Goal: Task Accomplishment & Management: Complete application form

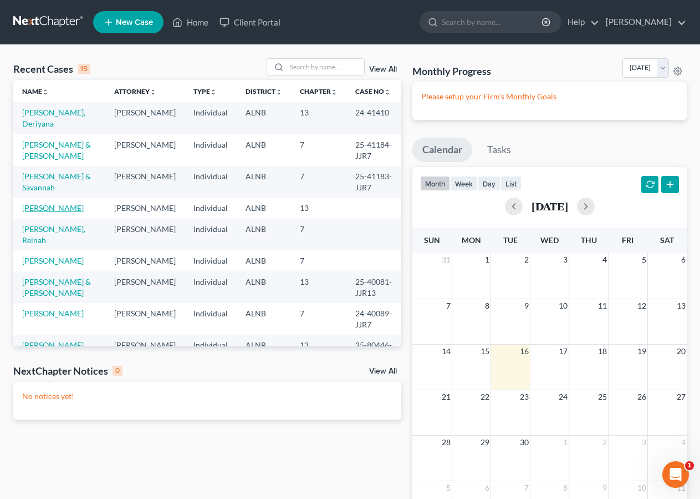
click at [49, 210] on link "[PERSON_NAME]" at bounding box center [53, 207] width 62 height 9
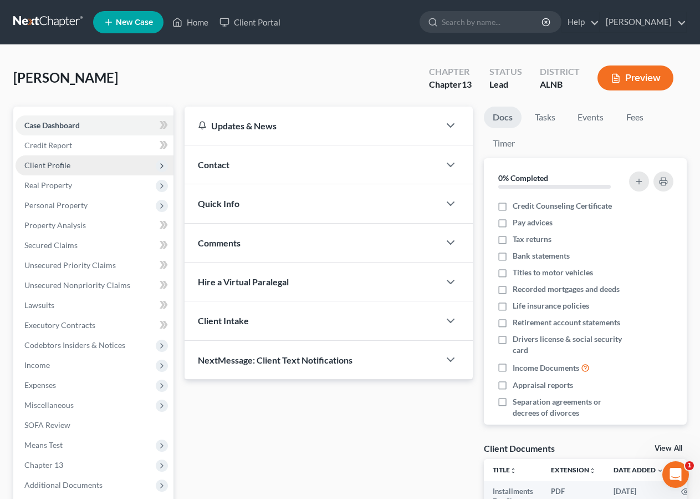
click at [59, 166] on span "Client Profile" at bounding box center [47, 164] width 46 height 9
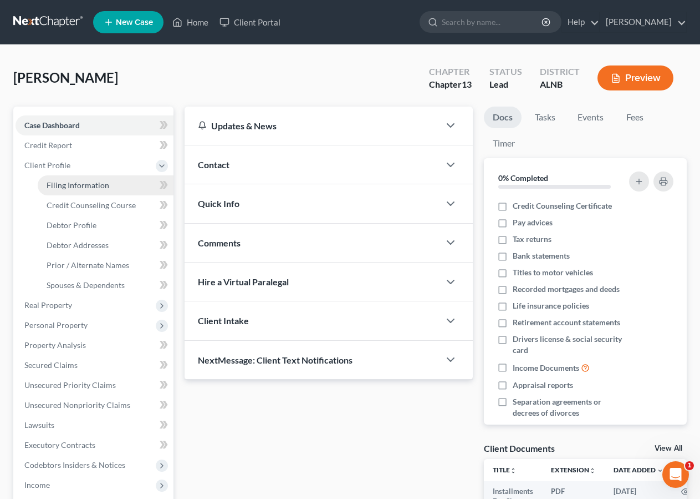
click at [65, 187] on span "Filing Information" at bounding box center [78, 184] width 63 height 9
select select "1"
select select "0"
select select "3"
select select "1"
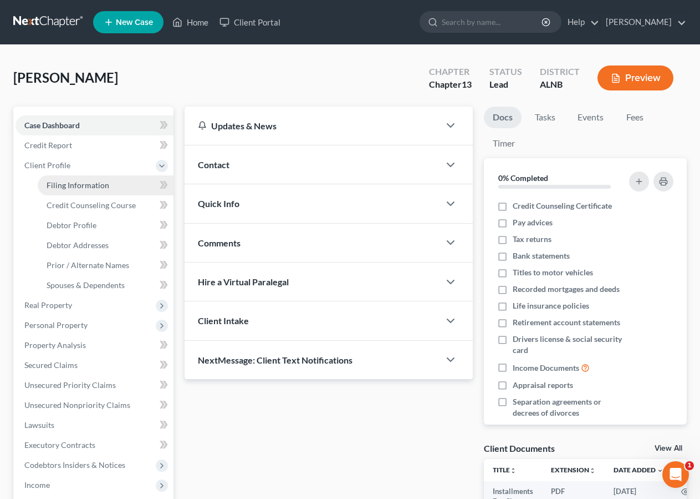
select select "0"
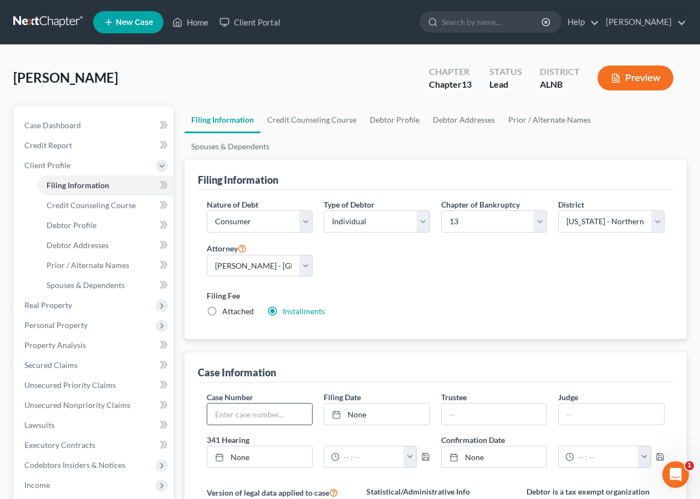
click at [225, 403] on input "text" at bounding box center [259, 413] width 105 height 21
type input "25-41069-JJR13"
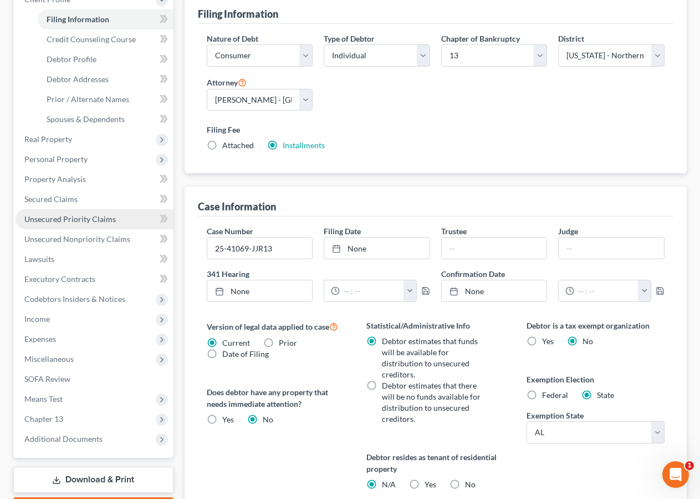
click at [76, 218] on span "Unsecured Priority Claims" at bounding box center [69, 218] width 91 height 9
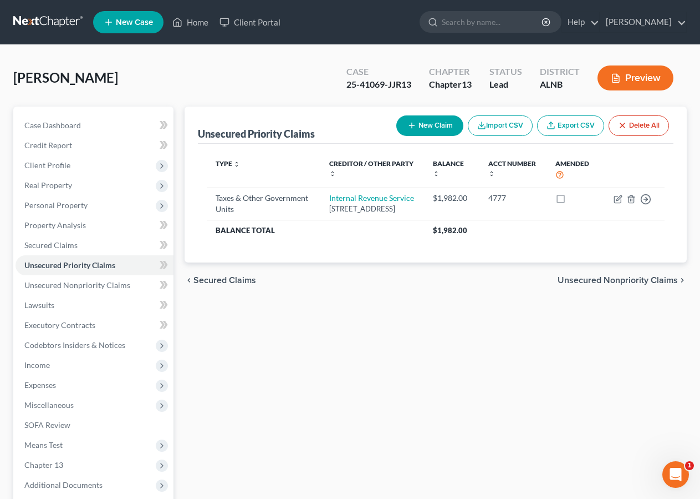
click at [404, 128] on button "New Claim" at bounding box center [429, 125] width 67 height 21
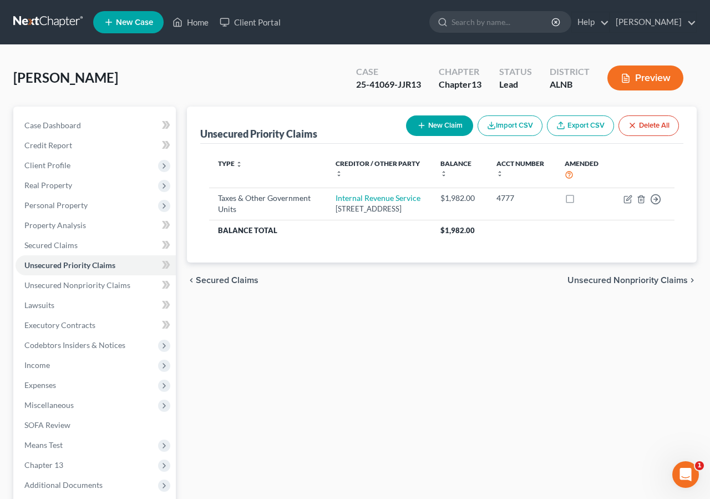
select select "0"
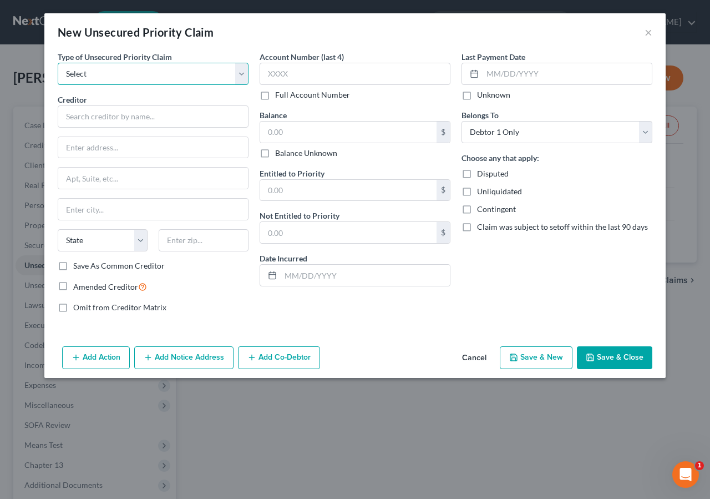
click at [80, 70] on select "Select Taxes & Other Government Units Domestic Support Obligations Extensions o…" at bounding box center [153, 74] width 191 height 22
select select "1"
click option "Domestic Support Obligations" at bounding box center [0, 0] width 0 height 0
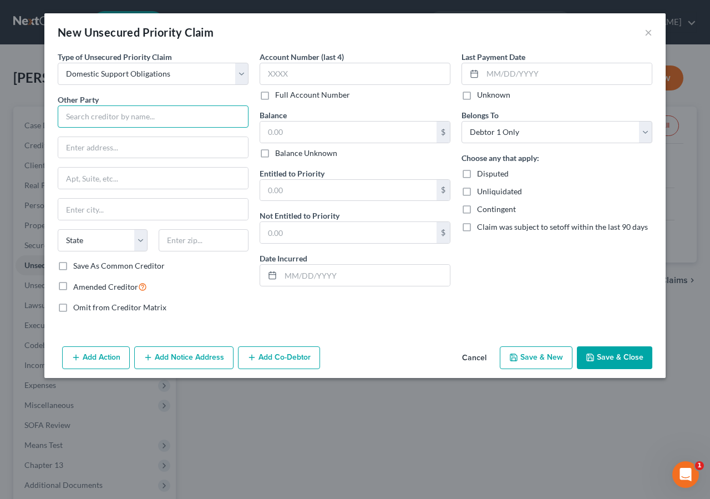
click at [84, 118] on input "text" at bounding box center [153, 116] width 191 height 22
type input "[PERSON_NAME]"
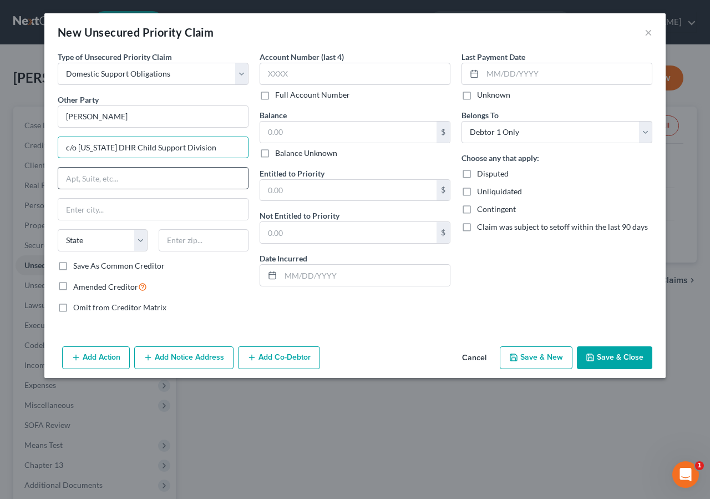
type input "c/o [US_STATE] DHR Child Support Division"
drag, startPoint x: 70, startPoint y: 177, endPoint x: 426, endPoint y: 26, distance: 386.6
click at [72, 177] on input "text" at bounding box center [153, 177] width 190 height 21
type input "PO Box 304000"
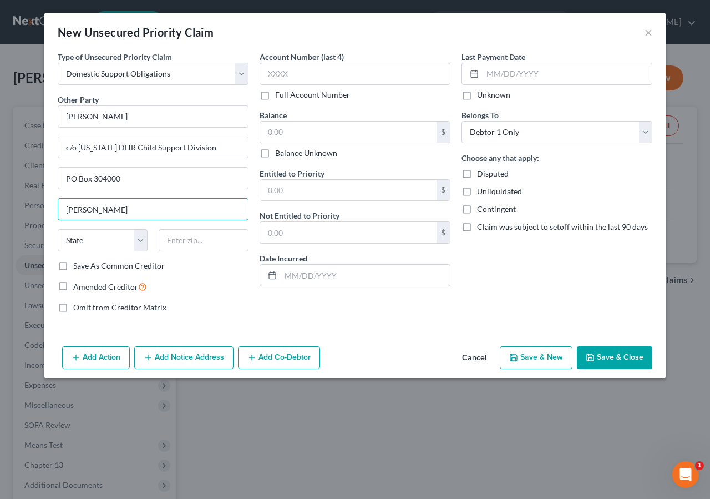
type input "[PERSON_NAME]"
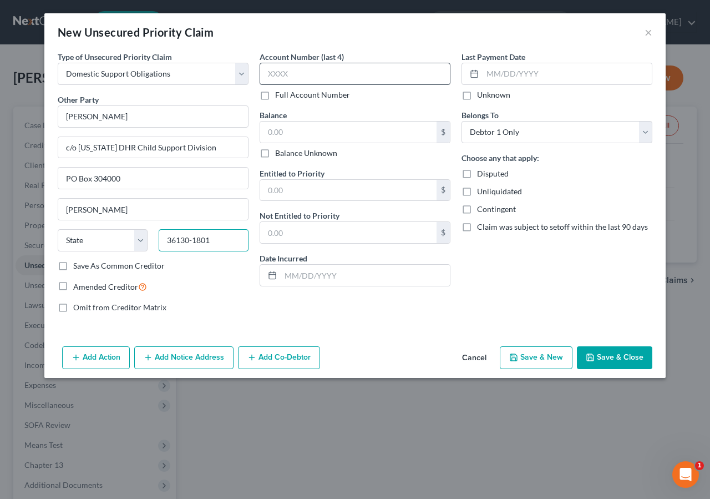
type input "36130-1801"
click at [277, 78] on input "text" at bounding box center [355, 74] width 191 height 22
type input "4777"
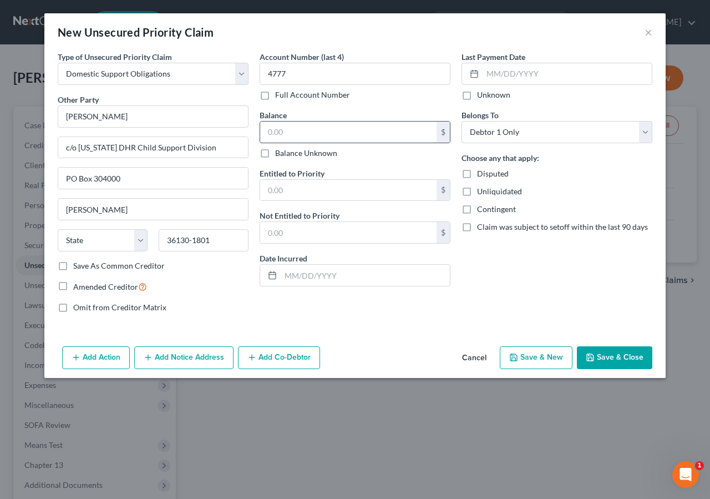
click at [289, 129] on input "text" at bounding box center [348, 131] width 176 height 21
click at [209, 151] on input "c/o [US_STATE] DHR Child Support Division" at bounding box center [153, 147] width 190 height 21
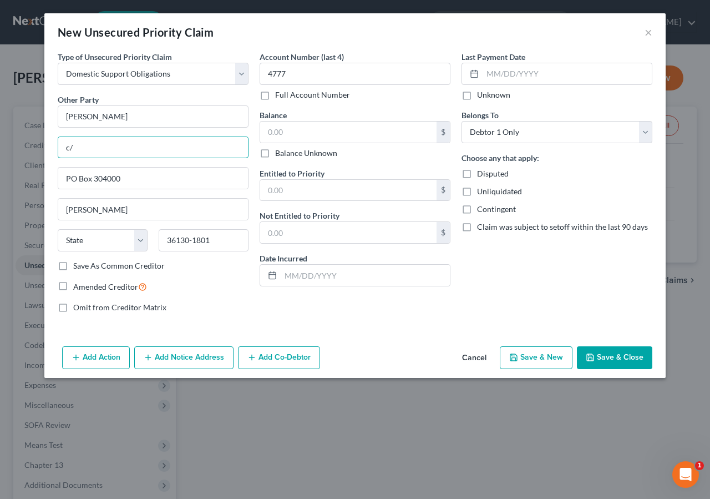
type input "c"
click at [89, 148] on input "261" at bounding box center [153, 147] width 190 height 21
type input "[STREET_ADDRESS]"
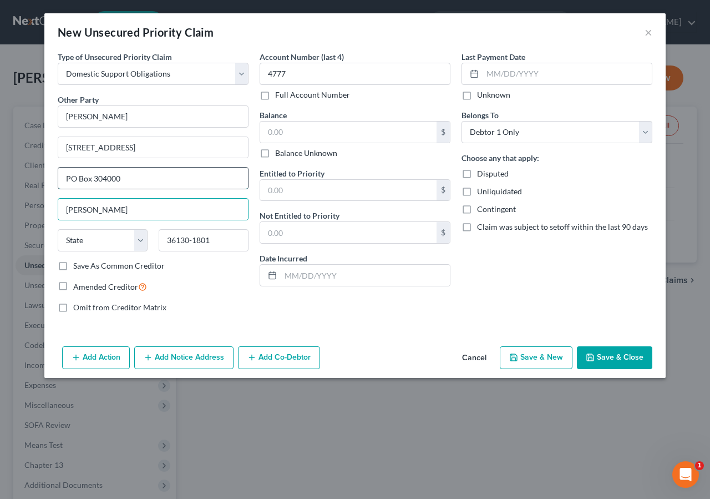
click at [123, 177] on input "PO Box 304000" at bounding box center [153, 177] width 190 height 21
type input "P"
type input "Boaz"
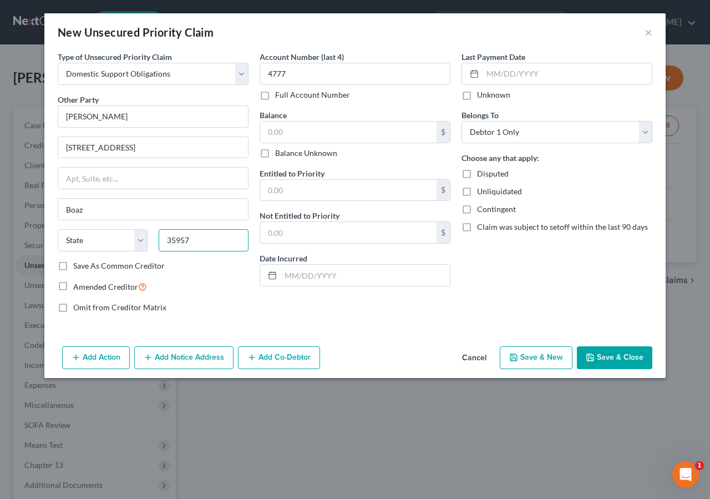
type input "35957"
select select "0"
click at [286, 131] on input "text" at bounding box center [348, 131] width 176 height 21
type input "3,131.25"
click at [299, 195] on input "text" at bounding box center [348, 190] width 176 height 21
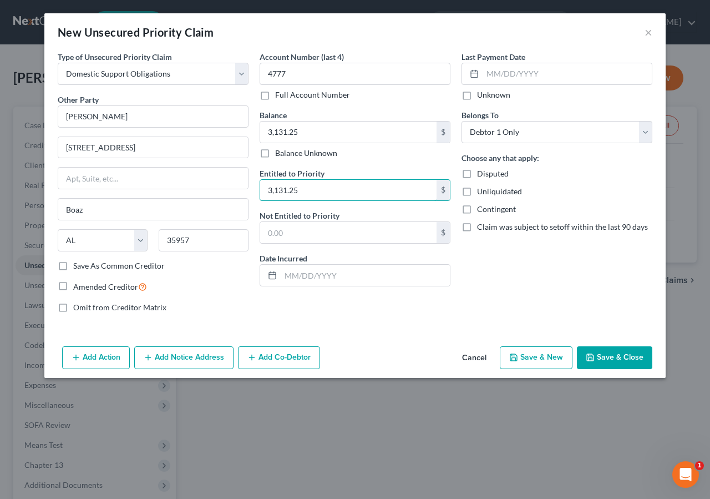
type input "3,131.25"
type input "[DATE]"
click at [477, 174] on label "Disputed" at bounding box center [493, 173] width 32 height 11
click at [481, 174] on input "Disputed" at bounding box center [484, 171] width 7 height 7
click at [477, 174] on label "Disputed" at bounding box center [493, 173] width 32 height 11
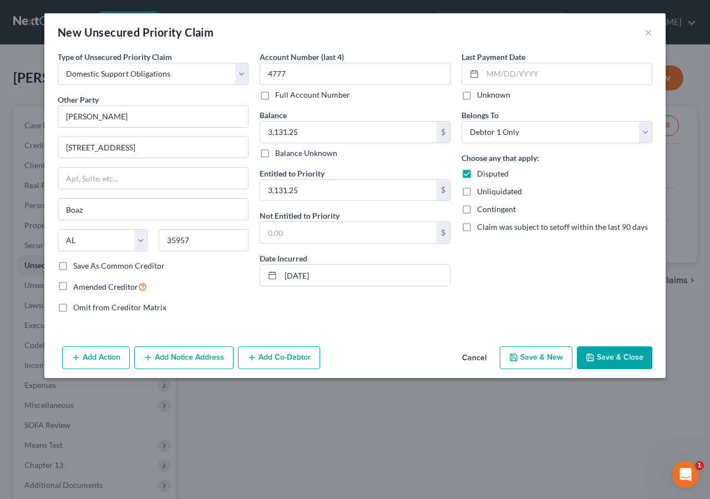
click at [481, 174] on input "Disputed" at bounding box center [484, 171] width 7 height 7
checkbox input "false"
click at [170, 358] on button "Add Notice Address" at bounding box center [183, 357] width 99 height 23
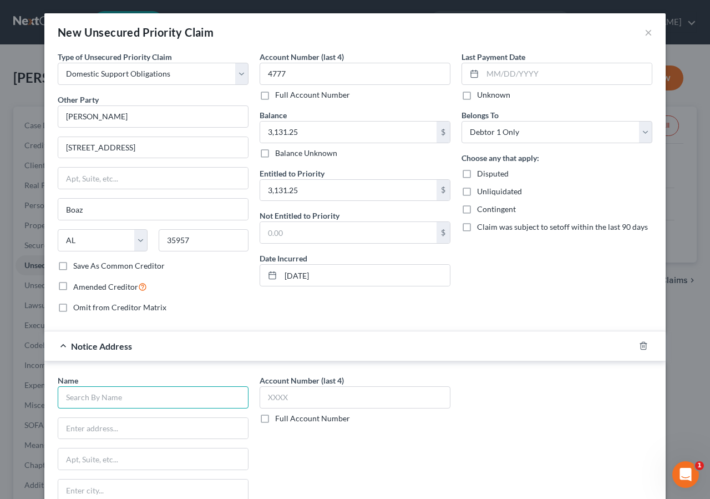
click at [74, 392] on input "text" at bounding box center [153, 397] width 191 height 22
type input "[US_STATE] DHR Child Support Division"
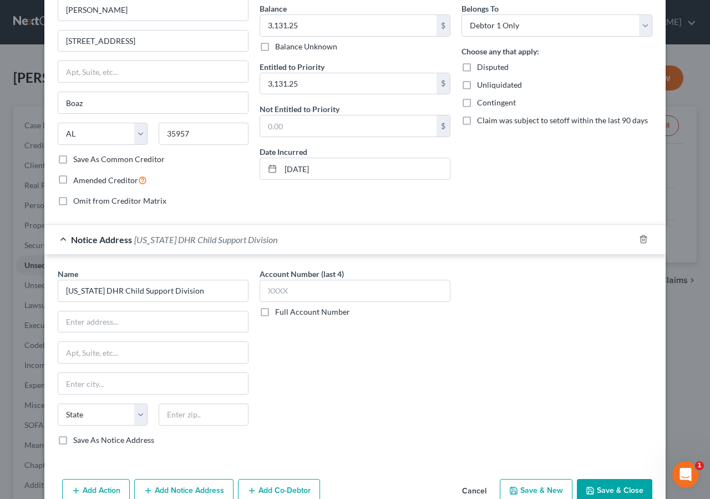
scroll to position [127, 0]
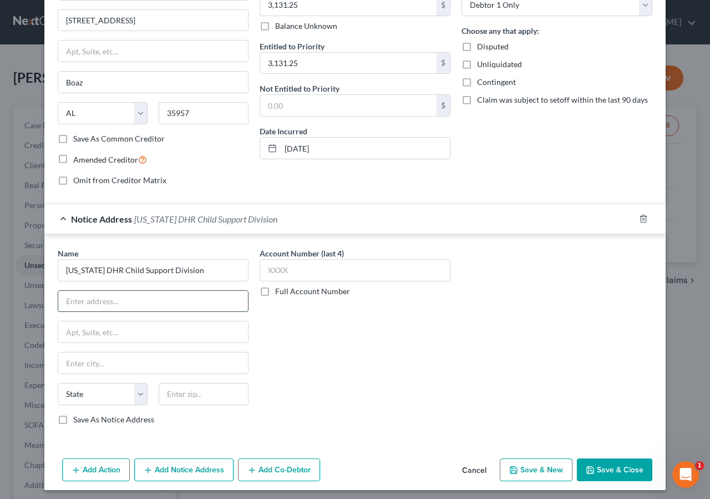
drag, startPoint x: 83, startPoint y: 298, endPoint x: 145, endPoint y: 297, distance: 62.1
click at [86, 298] on input "text" at bounding box center [153, 301] width 190 height 21
type input "P"
type input "[STREET_ADDRESS][PERSON_NAME]"
type input "PO Box 304000"
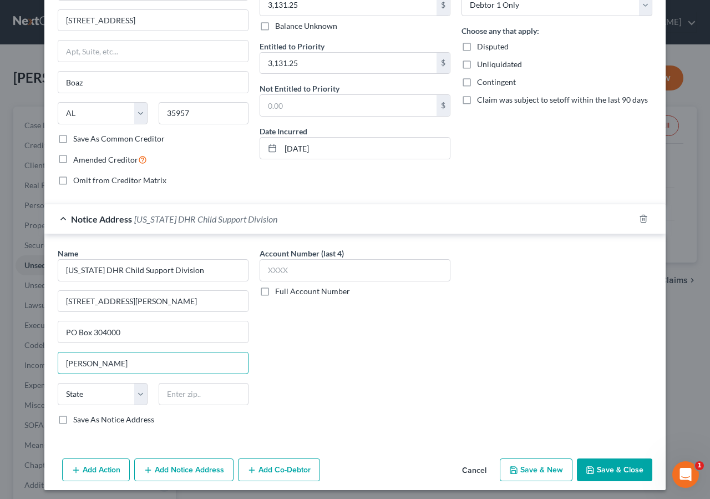
type input "[PERSON_NAME]"
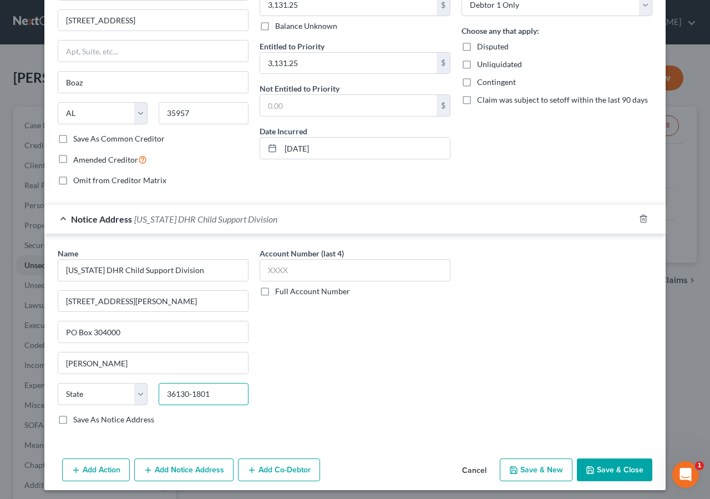
type input "36130-1801"
click at [311, 271] on input "text" at bounding box center [355, 270] width 191 height 22
type input "4777"
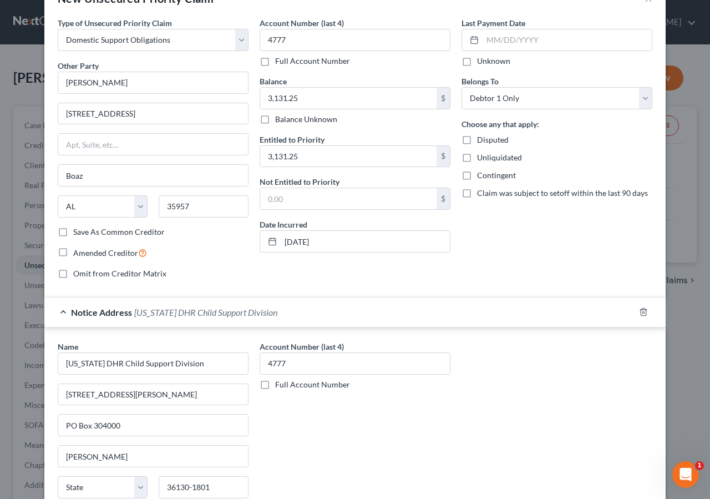
scroll to position [23, 0]
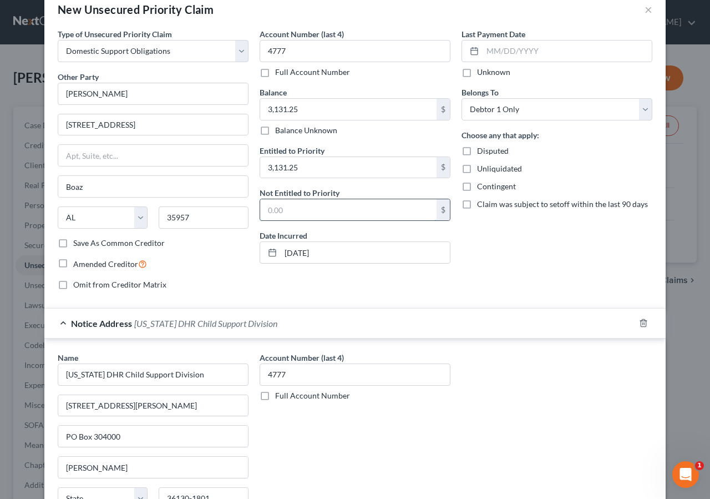
click at [272, 216] on input "text" at bounding box center [348, 209] width 176 height 21
type input "0.00"
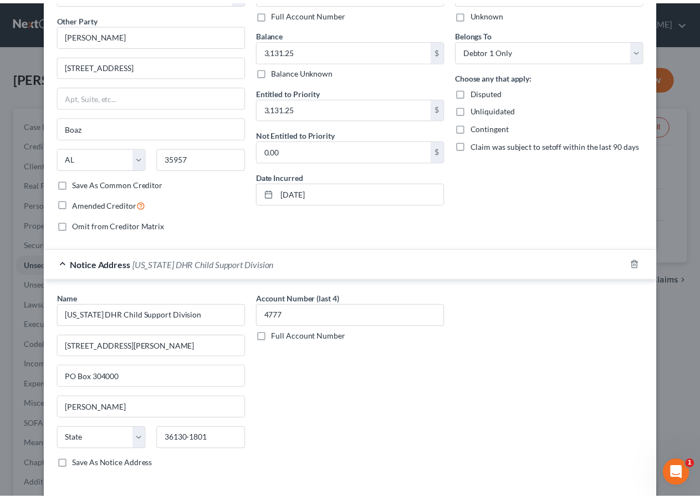
scroll to position [132, 0]
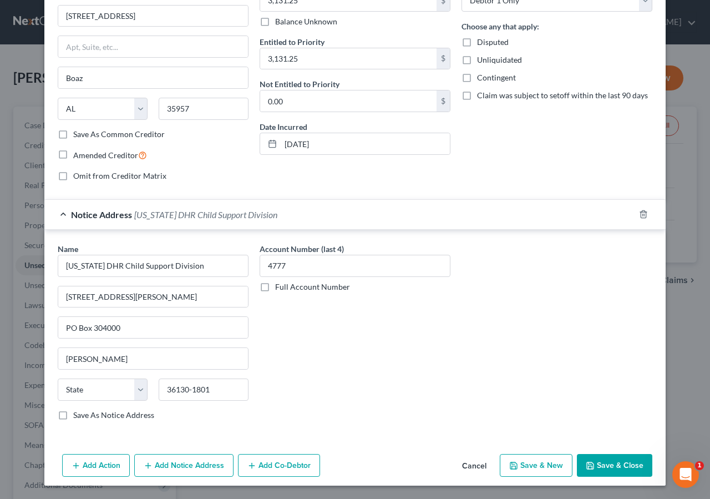
click at [619, 464] on button "Save & Close" at bounding box center [614, 465] width 75 height 23
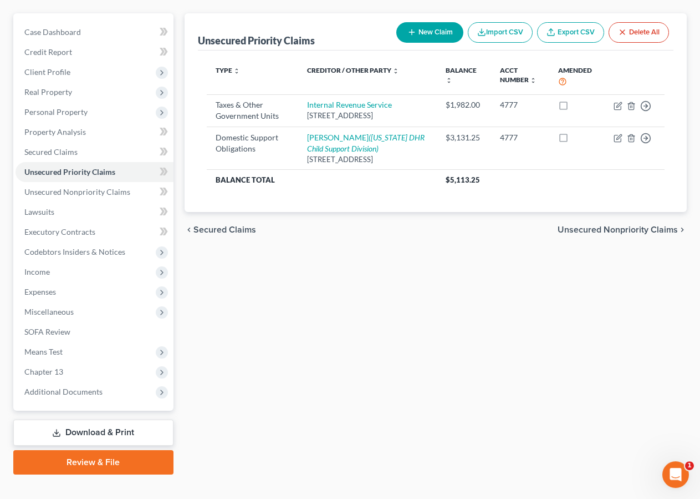
scroll to position [110, 0]
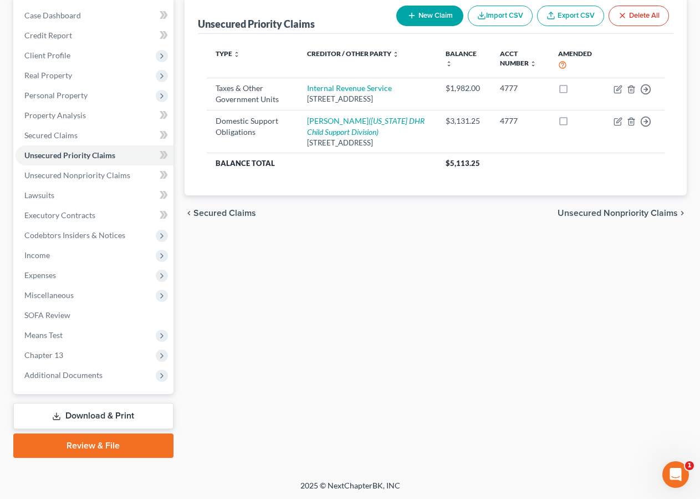
click at [111, 416] on link "Download & Print" at bounding box center [93, 416] width 160 height 26
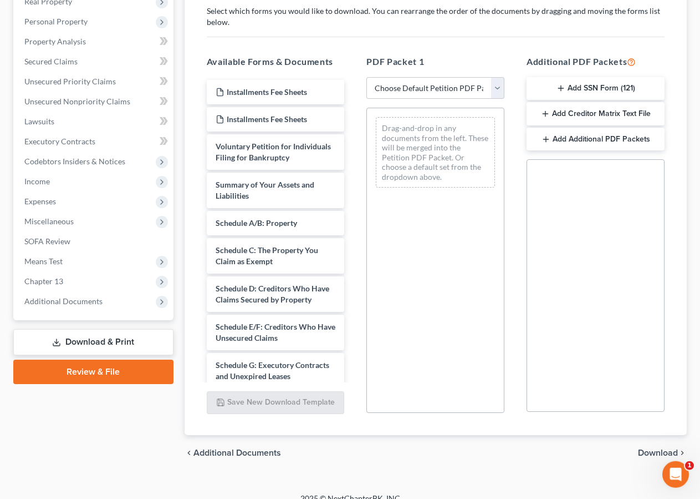
scroll to position [185, 0]
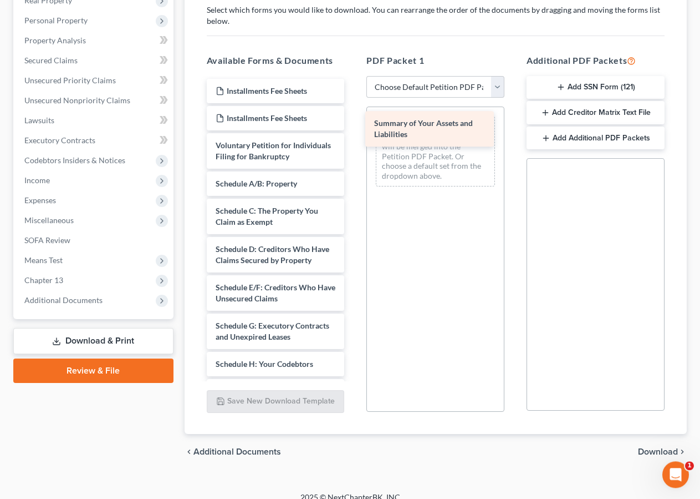
drag, startPoint x: 236, startPoint y: 199, endPoint x: 395, endPoint y: 128, distance: 173.8
click at [354, 128] on div "Summary of Your Assets and Liabilities Installments Fee Sheets Installments Fee…" at bounding box center [276, 388] width 156 height 619
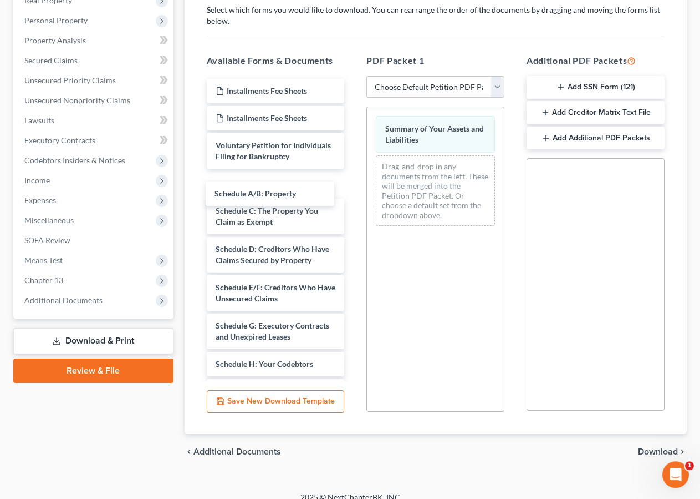
click at [292, 200] on div "Schedule A/B: Property Installments Fee Sheets Installments Fee Sheets Voluntar…" at bounding box center [276, 388] width 156 height 619
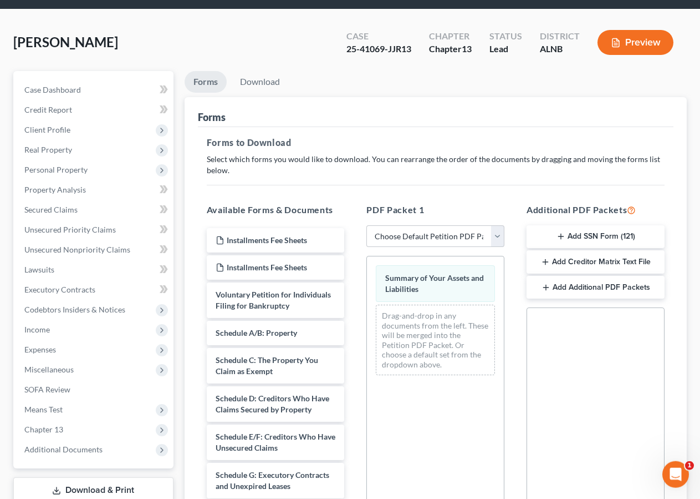
scroll to position [0, 0]
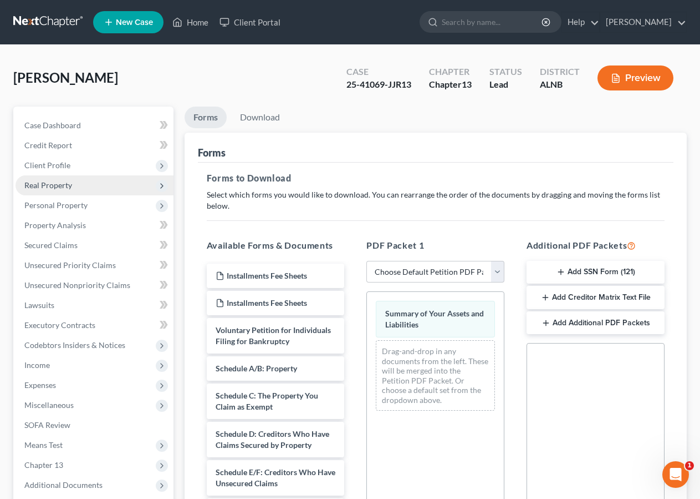
click at [49, 186] on span "Real Property" at bounding box center [48, 184] width 48 height 9
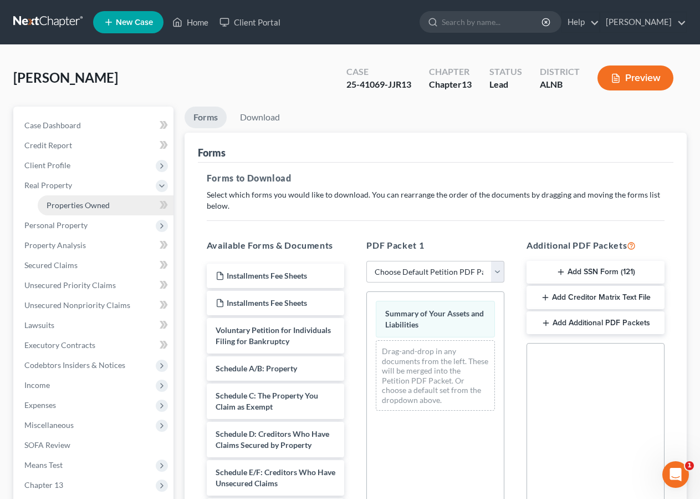
click at [58, 207] on span "Properties Owned" at bounding box center [78, 204] width 63 height 9
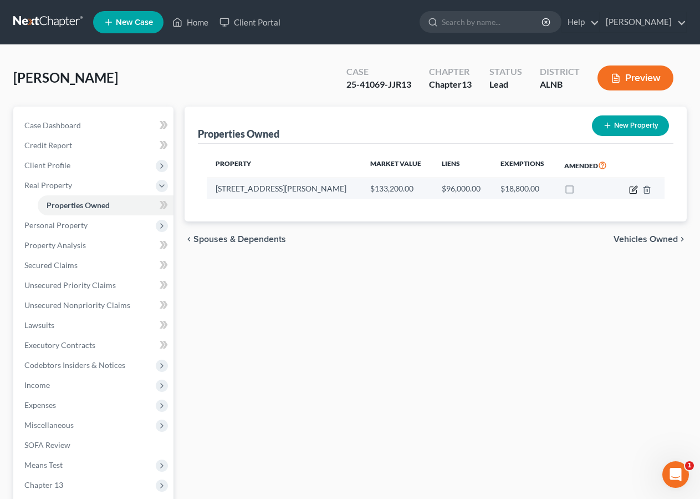
click at [633, 188] on icon "button" at bounding box center [633, 189] width 9 height 9
select select "0"
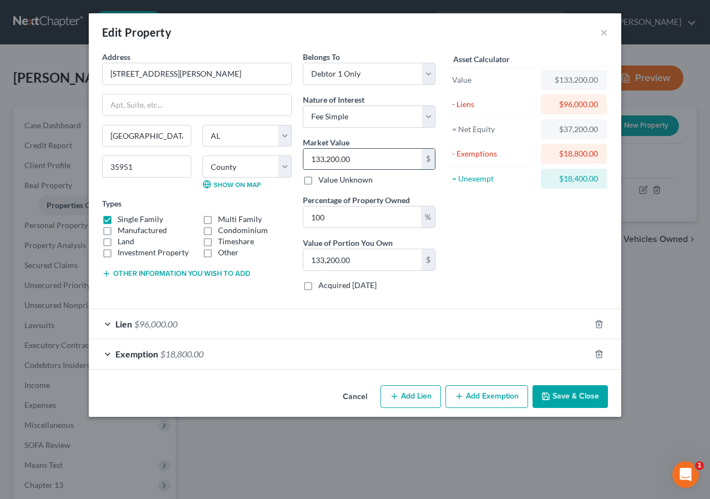
click at [357, 160] on input "133,200.00" at bounding box center [362, 159] width 118 height 21
type input "2"
type input "2.00"
type input "21"
type input "21.00"
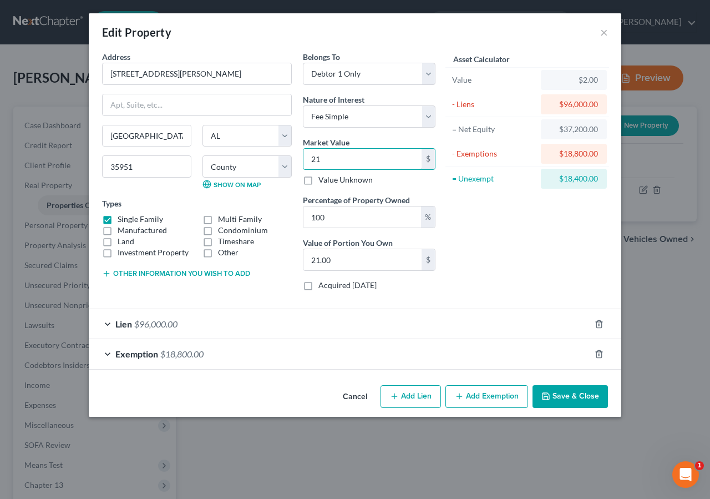
type input "210"
type input "210.00"
type input "2100"
type input "2,100.00"
type input "2,1000"
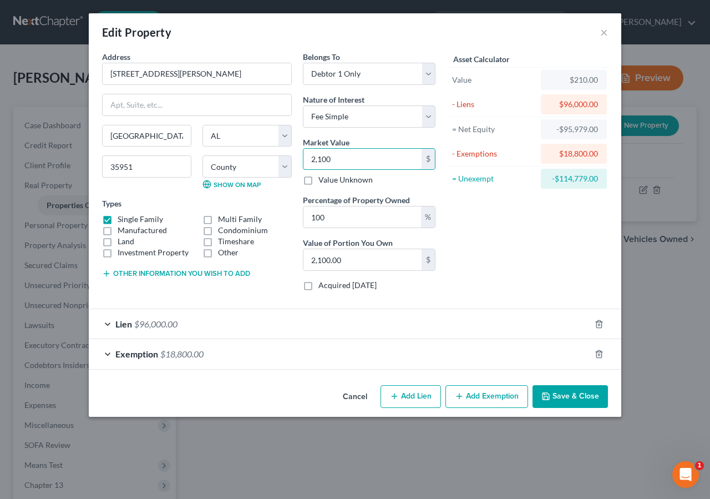
type input "21,000.00"
type input "21,0000"
type input "210,000.00"
click at [588, 390] on button "Save & Close" at bounding box center [569, 396] width 75 height 23
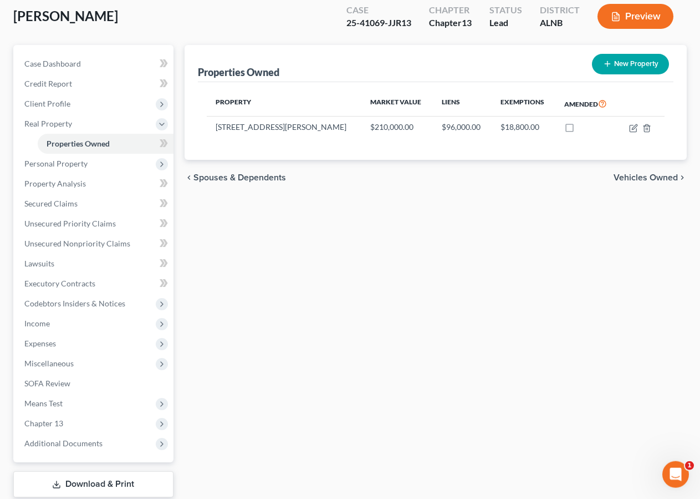
scroll to position [64, 0]
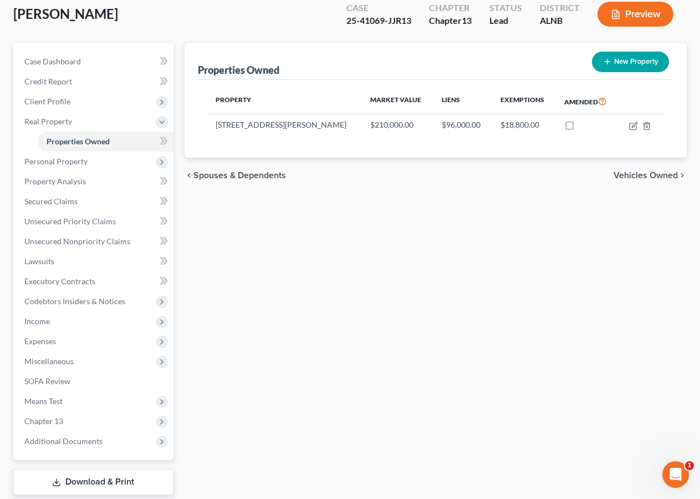
click at [96, 476] on link "Download & Print" at bounding box center [93, 482] width 160 height 26
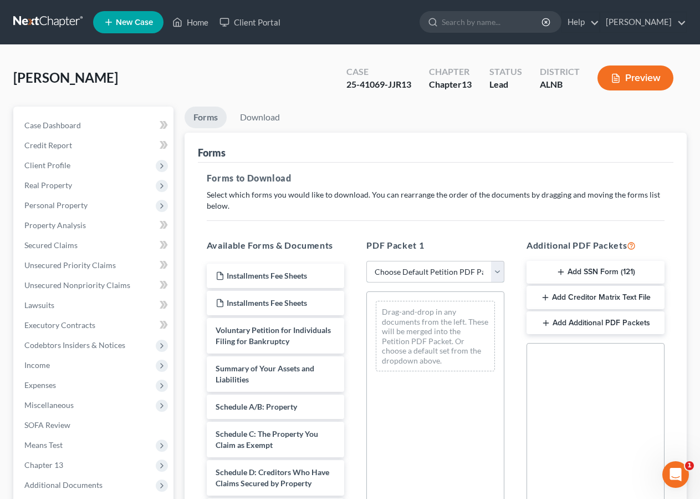
click at [451, 274] on select "Choose Default Petition PDF Packet Complete Bankruptcy Petition (all forms and …" at bounding box center [436, 272] width 138 height 22
select select "2"
click option "Amended Forms" at bounding box center [0, 0] width 0 height 0
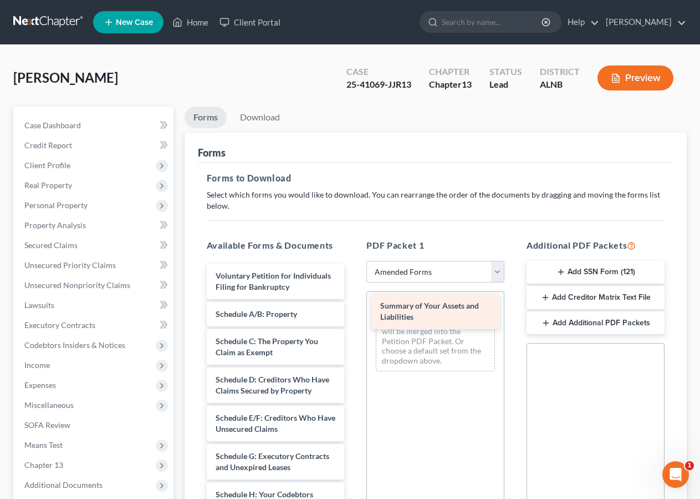
drag, startPoint x: 265, startPoint y: 328, endPoint x: 429, endPoint y: 309, distance: 165.8
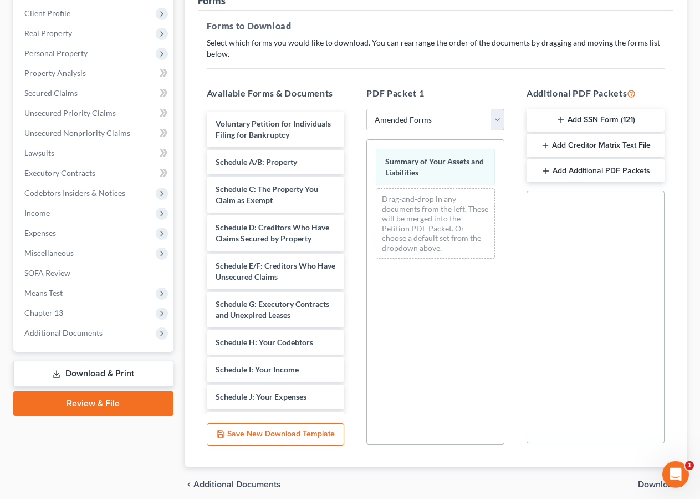
scroll to position [154, 0]
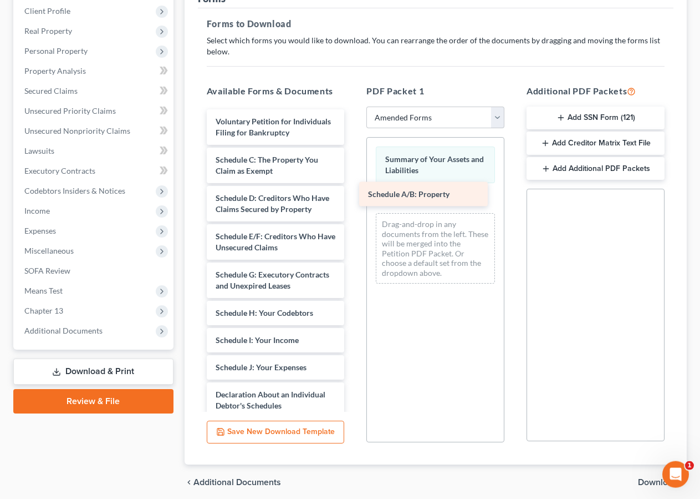
drag, startPoint x: 286, startPoint y: 171, endPoint x: 440, endPoint y: 196, distance: 156.2
click at [354, 196] on div "Schedule A/B: Property Voluntary Petition for Individuals Filing for Bankruptcy…" at bounding box center [276, 378] width 156 height 538
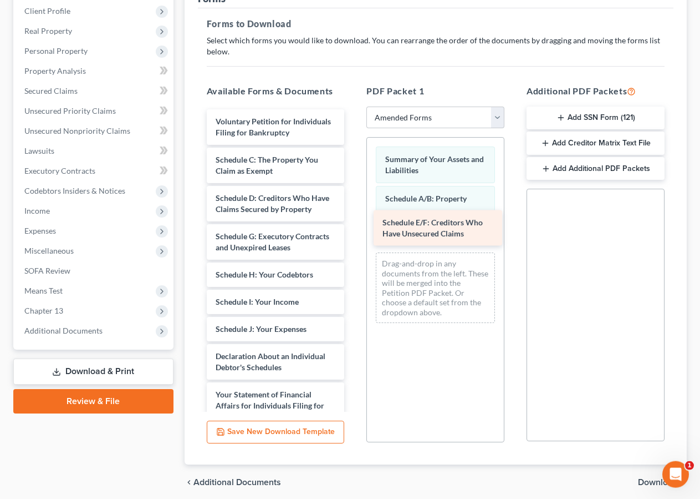
drag, startPoint x: 266, startPoint y: 266, endPoint x: 433, endPoint y: 231, distance: 170.6
click at [354, 231] on div "Schedule E/F: Creditors Who Have Unsecured Claims Voluntary Petition for Indivi…" at bounding box center [276, 359] width 156 height 500
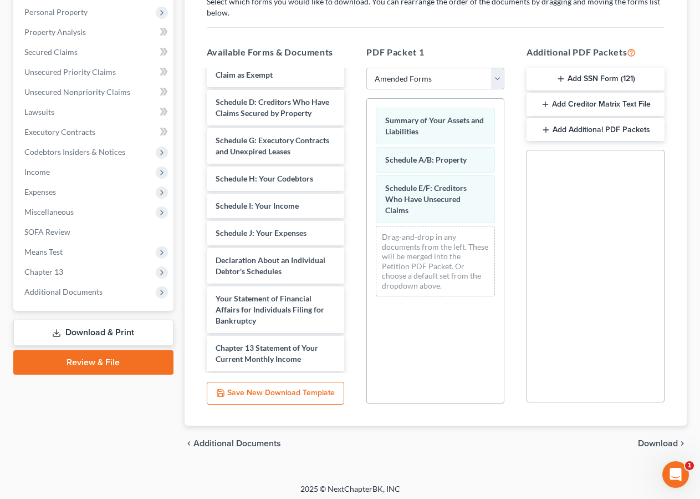
scroll to position [83, 0]
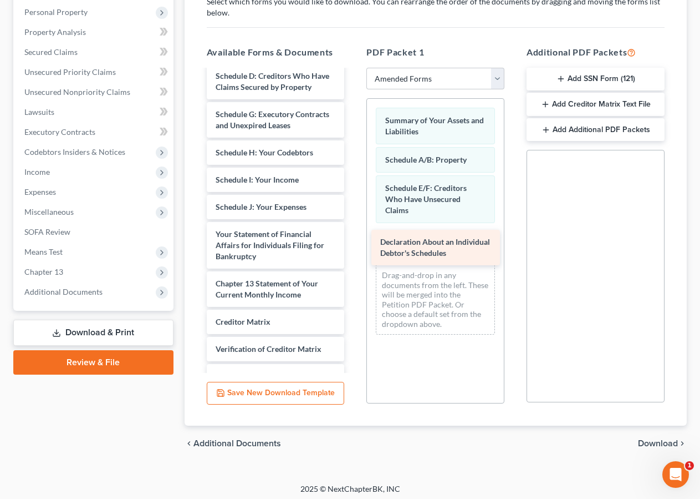
drag, startPoint x: 274, startPoint y: 268, endPoint x: 439, endPoint y: 243, distance: 166.6
click at [354, 243] on div "Declaration About an Individual Debtor's Schedules Voluntary Petition for Indiv…" at bounding box center [276, 217] width 156 height 461
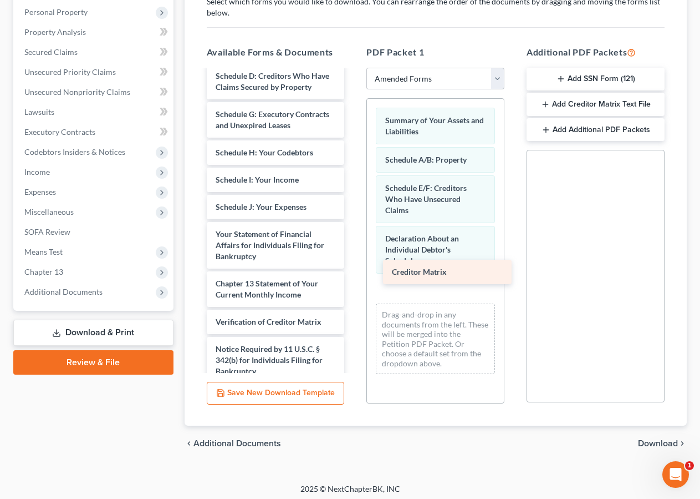
drag, startPoint x: 230, startPoint y: 352, endPoint x: 406, endPoint y: 269, distance: 194.7
click at [354, 269] on div "Creditor Matrix Voluntary Petition for Individuals Filing for Bankruptcy Schedu…" at bounding box center [276, 204] width 156 height 434
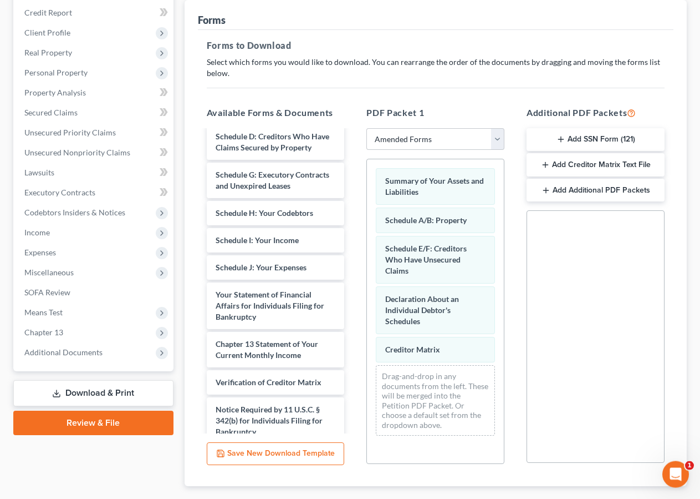
scroll to position [197, 0]
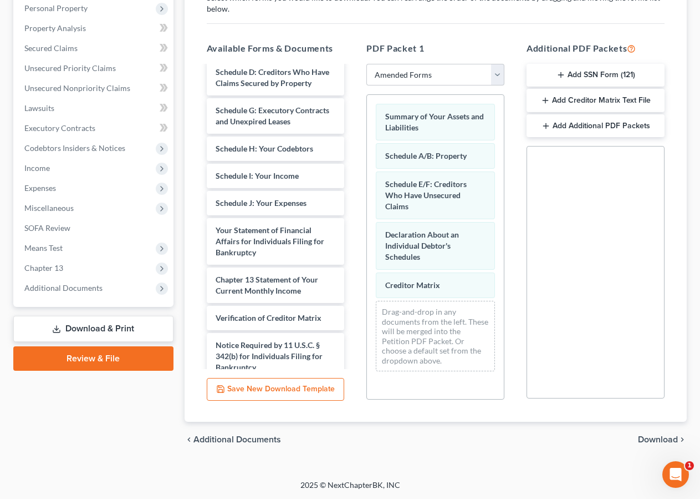
click at [659, 436] on span "Download" at bounding box center [658, 439] width 40 height 9
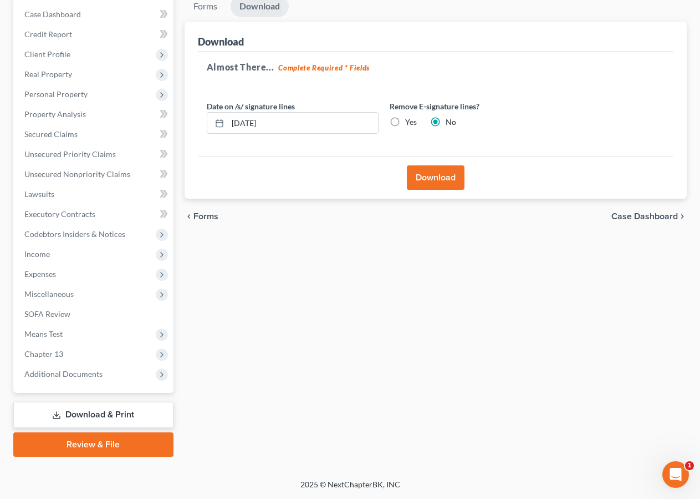
scroll to position [110, 0]
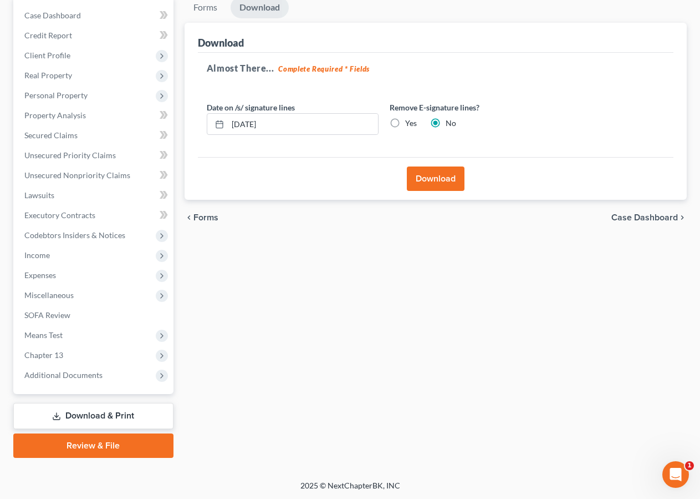
drag, startPoint x: 442, startPoint y: 177, endPoint x: 466, endPoint y: 201, distance: 33.7
click at [441, 178] on button "Download" at bounding box center [436, 178] width 58 height 24
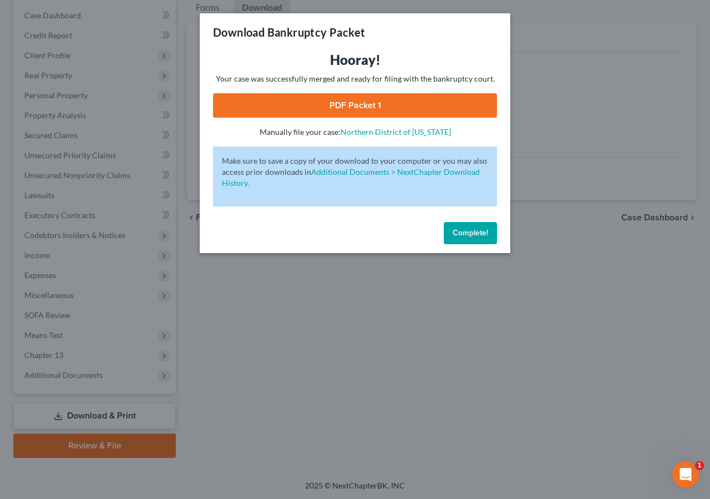
click at [350, 105] on link "PDF Packet 1" at bounding box center [355, 105] width 284 height 24
click at [477, 232] on span "Complete!" at bounding box center [470, 232] width 35 height 9
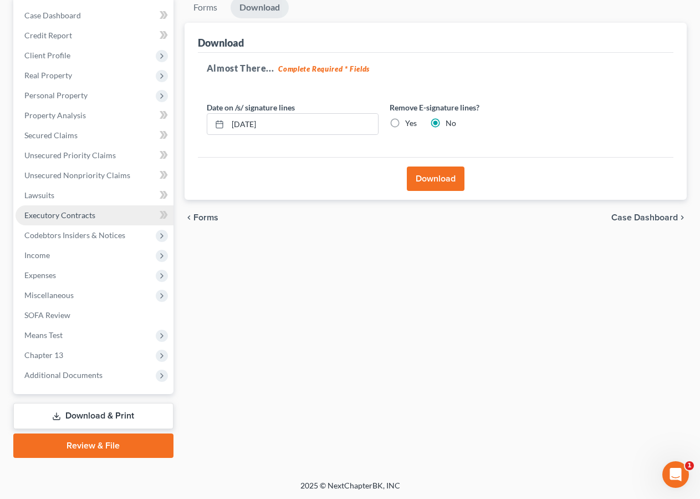
click at [40, 215] on span "Executory Contracts" at bounding box center [59, 214] width 71 height 9
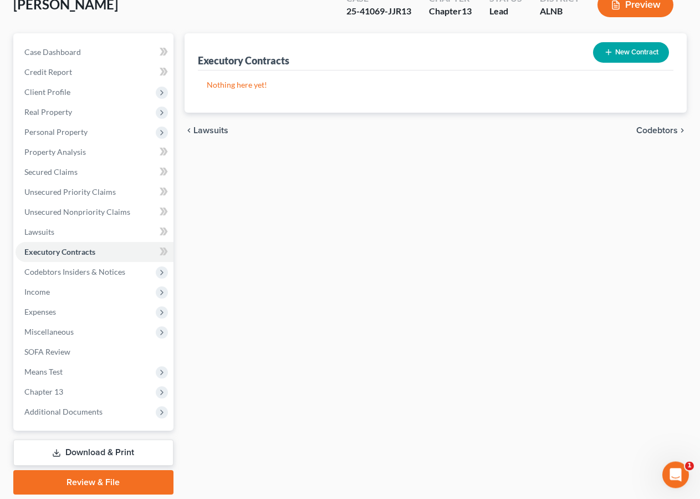
scroll to position [110, 0]
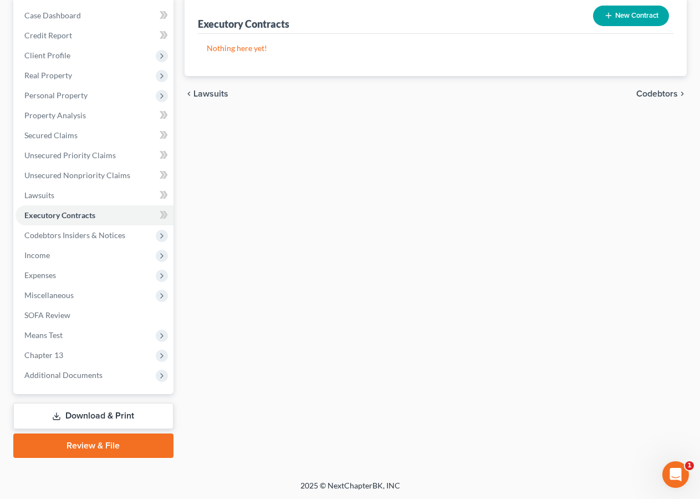
click at [110, 413] on link "Download & Print" at bounding box center [93, 416] width 160 height 26
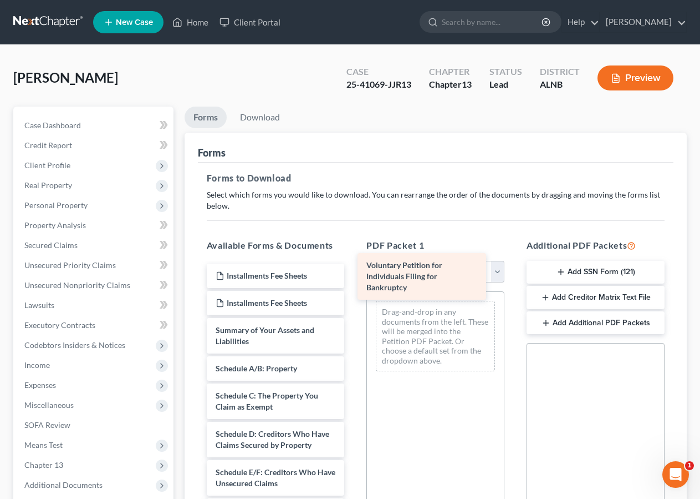
drag, startPoint x: 268, startPoint y: 338, endPoint x: 419, endPoint y: 273, distance: 164.0
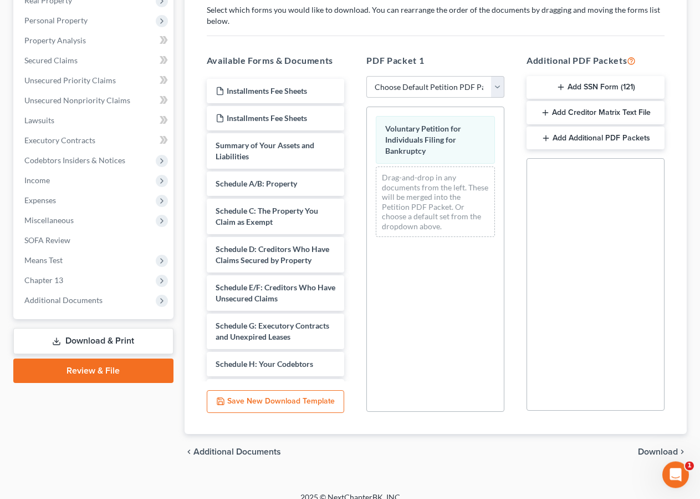
scroll to position [197, 0]
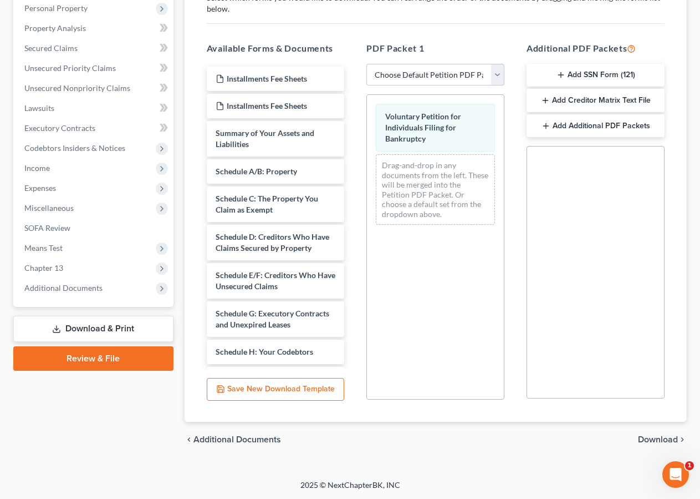
click at [664, 435] on span "Download" at bounding box center [658, 439] width 40 height 9
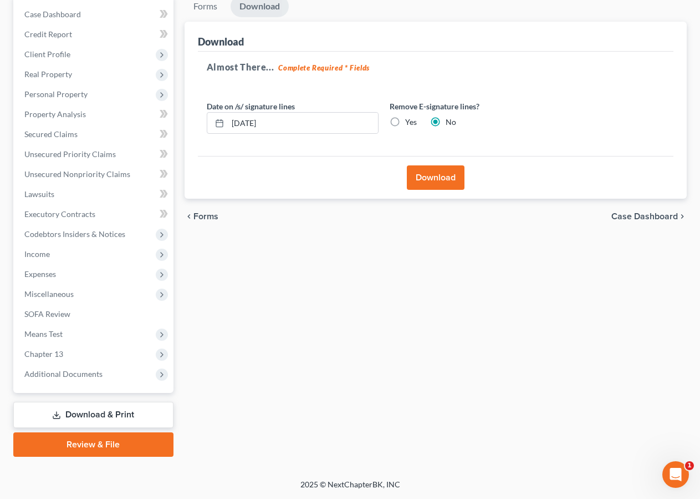
scroll to position [110, 0]
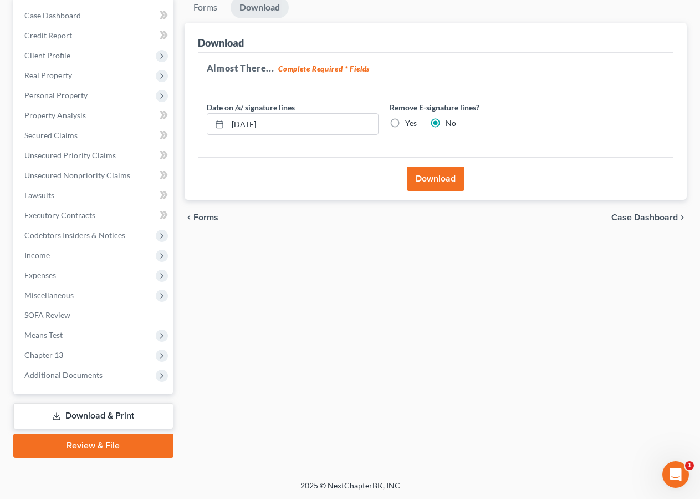
click at [441, 177] on button "Download" at bounding box center [436, 178] width 58 height 24
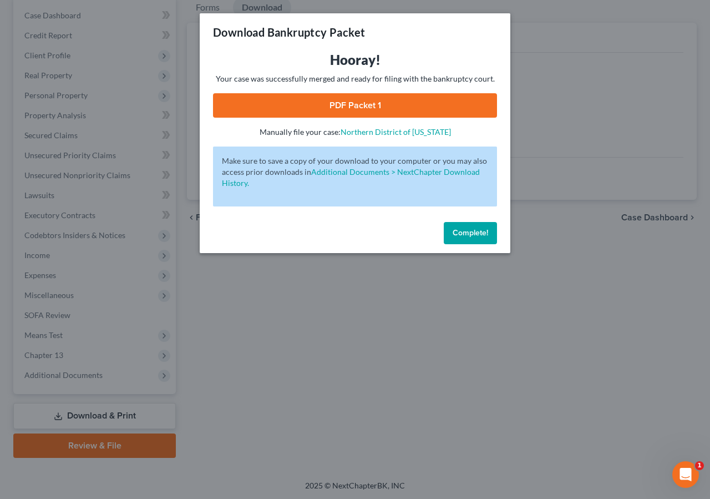
click at [474, 223] on button "Complete!" at bounding box center [470, 233] width 53 height 22
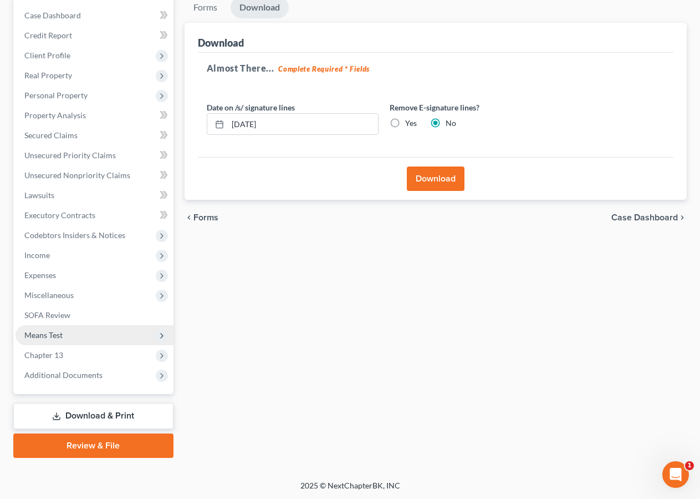
click at [50, 335] on span "Means Test" at bounding box center [43, 334] width 38 height 9
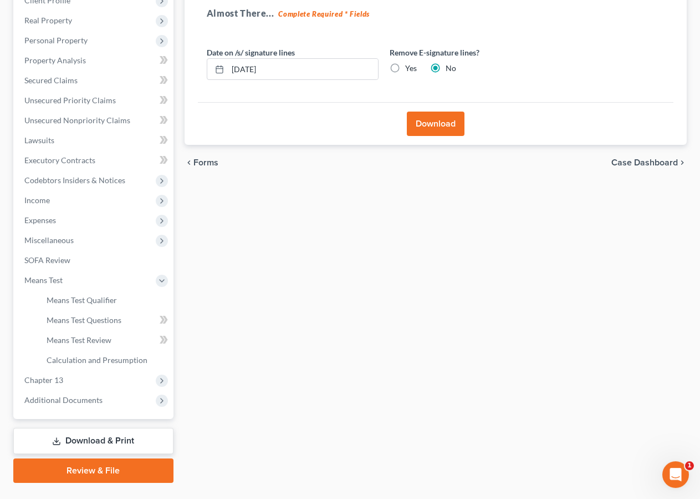
scroll to position [190, 0]
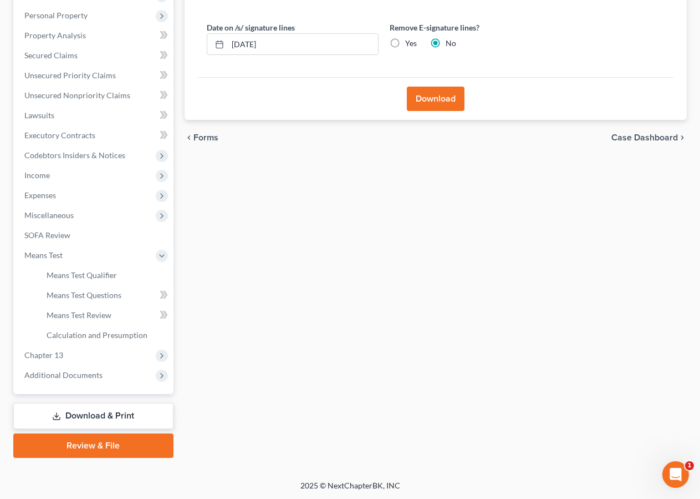
click at [58, 414] on icon at bounding box center [56, 415] width 9 height 9
click at [74, 325] on link "Calculation and Presumption" at bounding box center [106, 335] width 136 height 20
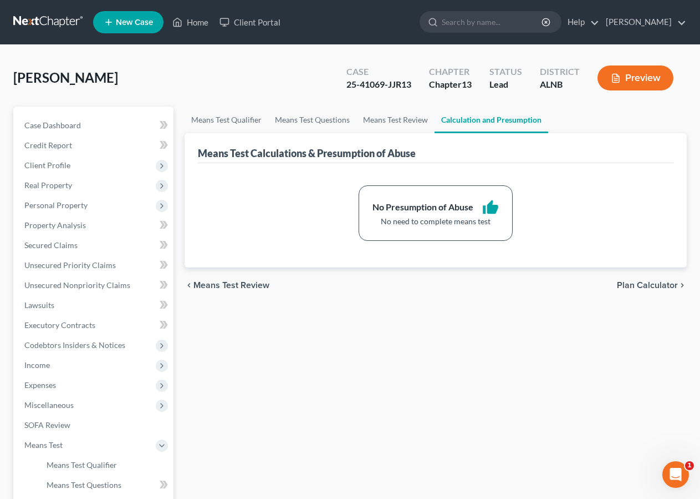
scroll to position [190, 0]
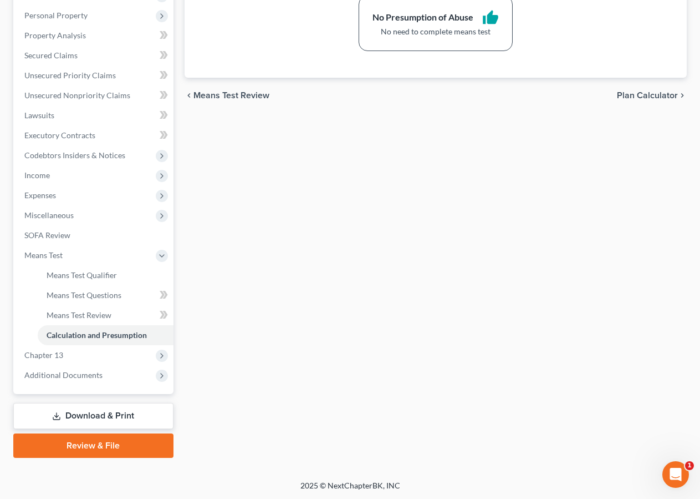
click at [88, 420] on link "Download & Print" at bounding box center [93, 416] width 160 height 26
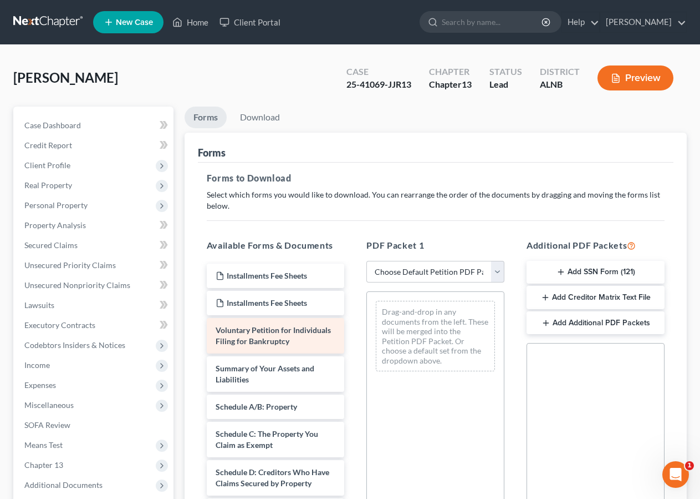
click at [278, 343] on span "Voluntary Petition for Individuals Filing for Bankruptcy" at bounding box center [273, 335] width 115 height 21
click at [367, 261] on select "Choose Default Petition PDF Packet Complete Bankruptcy Petition (all forms and …" at bounding box center [436, 272] width 138 height 22
select select "0"
click option "Complete Bankruptcy Petition (all forms and schedules)" at bounding box center [0, 0] width 0 height 0
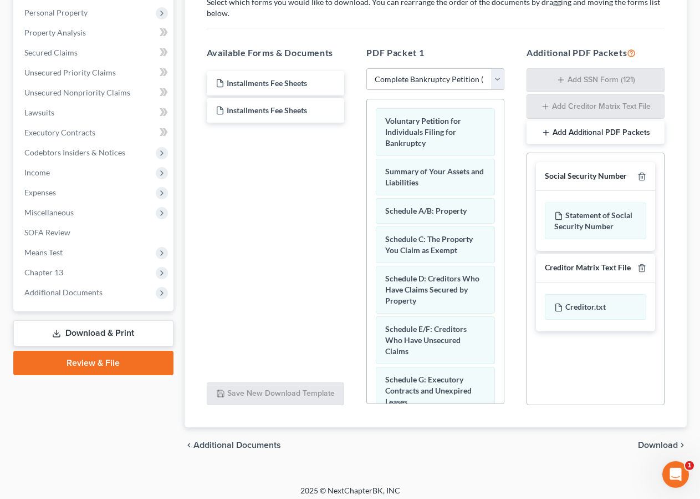
scroll to position [198, 0]
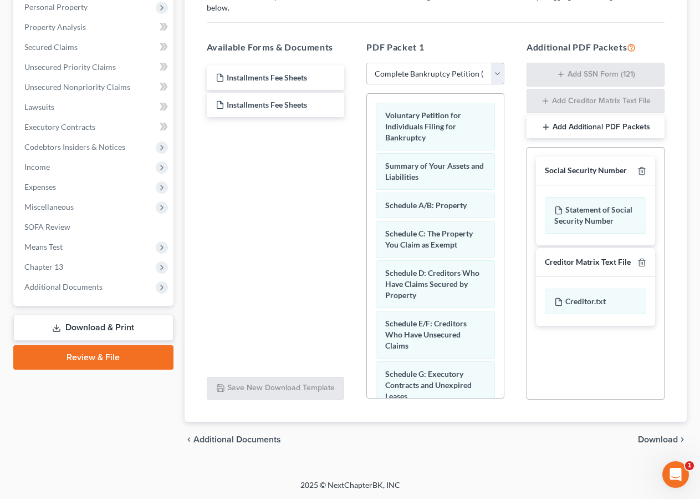
click at [656, 435] on span "Download" at bounding box center [658, 439] width 40 height 9
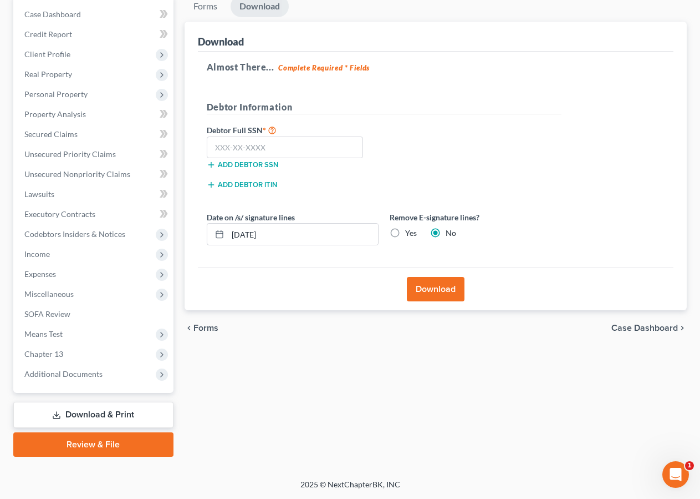
scroll to position [110, 0]
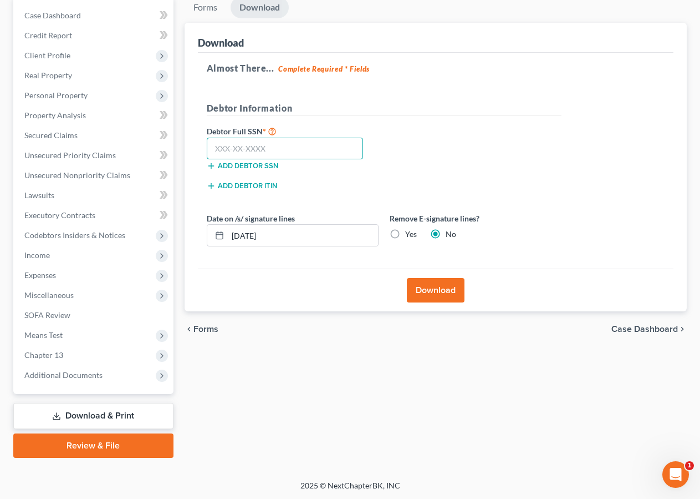
drag, startPoint x: 221, startPoint y: 149, endPoint x: 287, endPoint y: 150, distance: 66.0
click at [222, 150] on input "text" at bounding box center [285, 149] width 157 height 22
type input "424-08-4777"
click at [444, 288] on button "Download" at bounding box center [436, 290] width 58 height 24
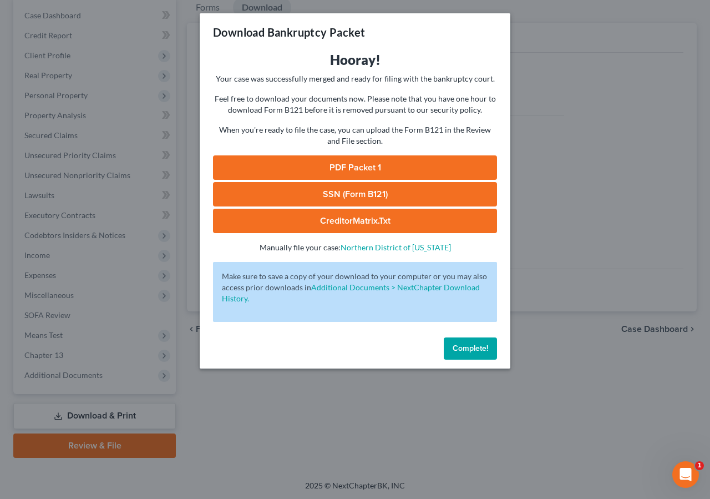
click at [440, 220] on link "CreditorMatrix.txt" at bounding box center [355, 221] width 284 height 24
click at [465, 11] on div "Download Bankruptcy Packet Hooray! Your case was successfully merged and ready …" at bounding box center [355, 249] width 710 height 499
